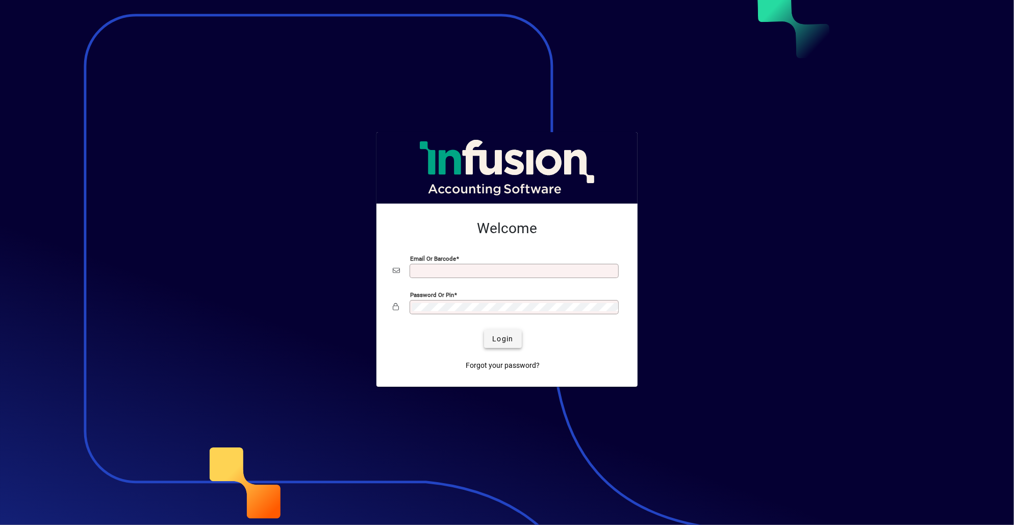
type input "**********"
click at [506, 339] on span "Login" at bounding box center [502, 339] width 21 height 11
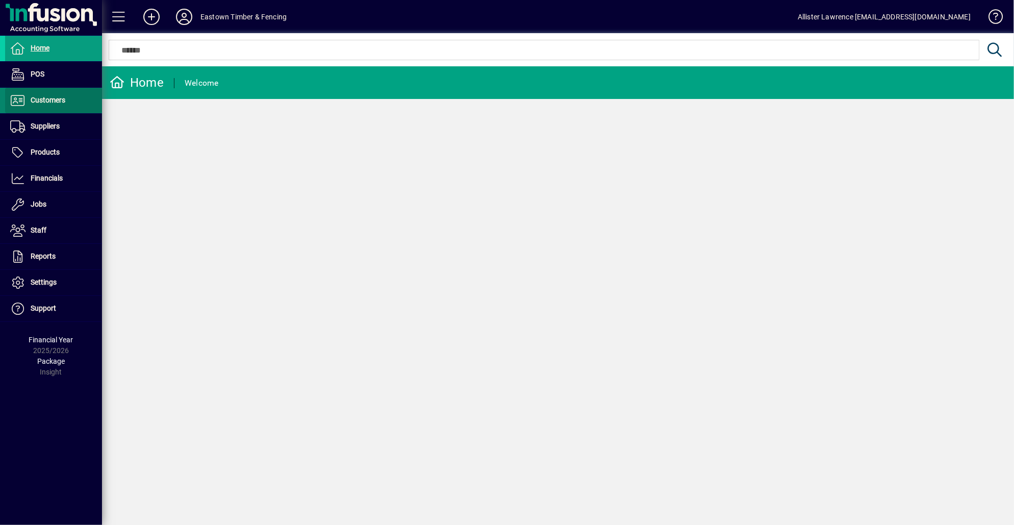
click at [67, 104] on span at bounding box center [53, 100] width 97 height 24
